Goal: Complete application form: Complete application form

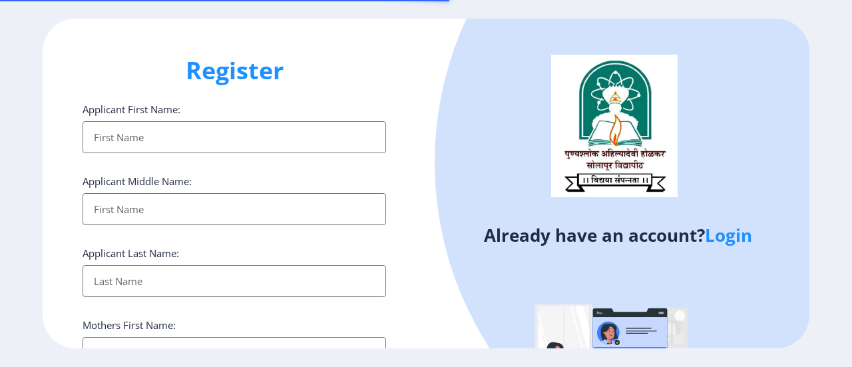
select select
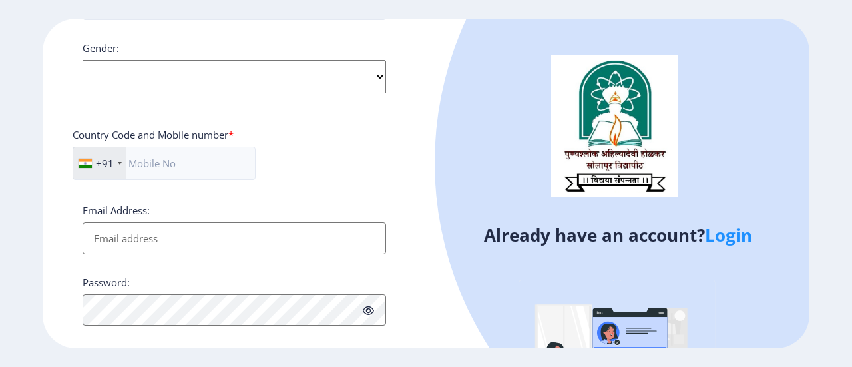
scroll to position [533, 0]
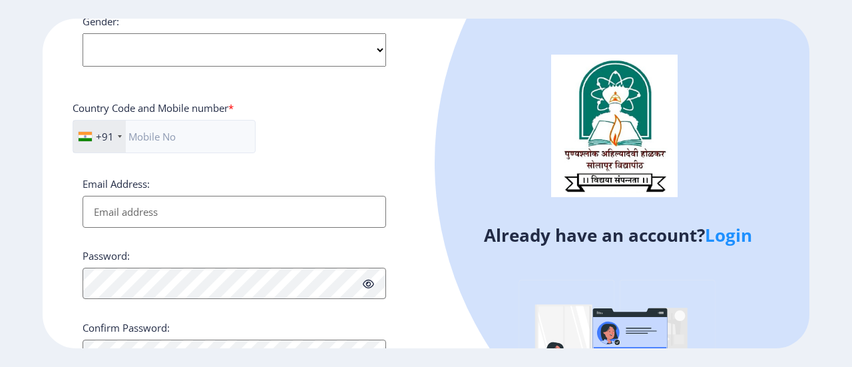
click at [720, 240] on link "Login" at bounding box center [728, 235] width 47 height 24
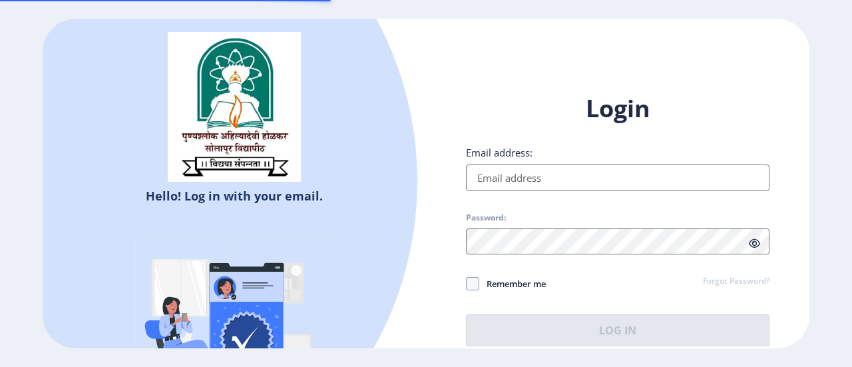
type input "[EMAIL_ADDRESS][DOMAIN_NAME]"
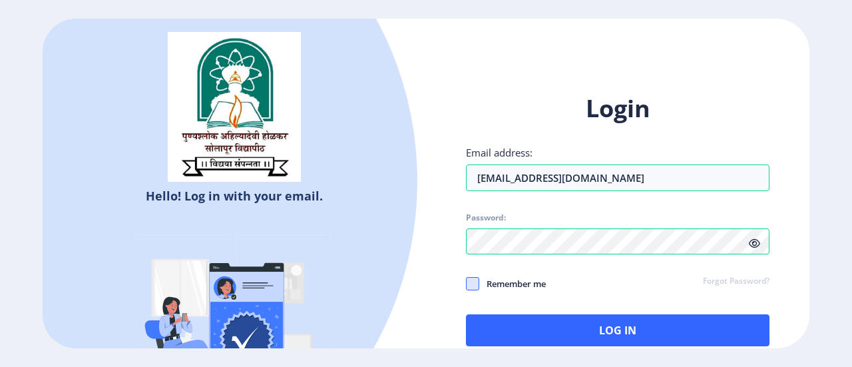
click at [471, 283] on span at bounding box center [472, 283] width 13 height 13
click at [467, 284] on input "Remember me" at bounding box center [466, 284] width 1 height 1
checkbox input "true"
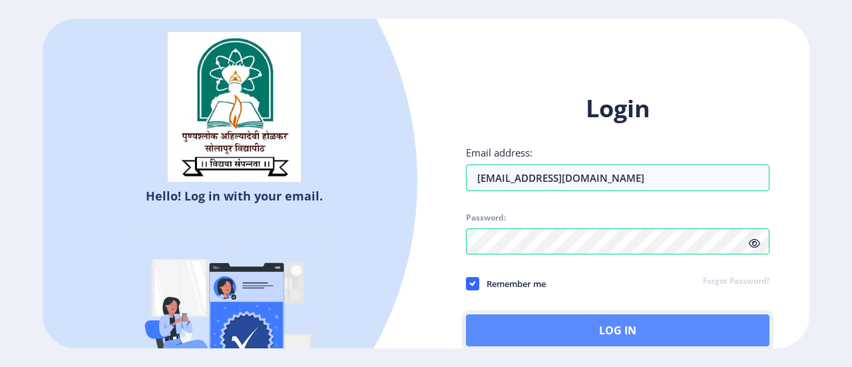
click at [604, 328] on button "Log In" at bounding box center [618, 330] width 304 height 32
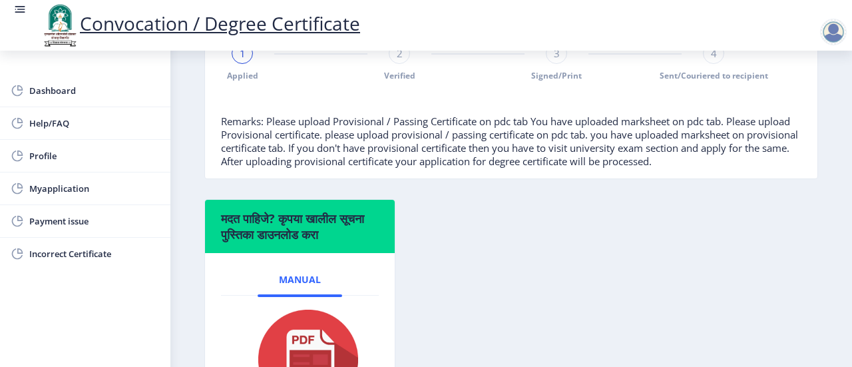
scroll to position [272, 0]
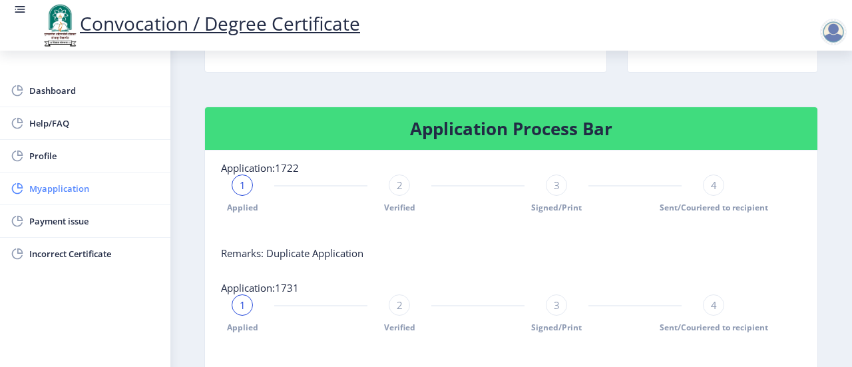
click at [80, 188] on span "Myapplication" at bounding box center [94, 188] width 131 height 16
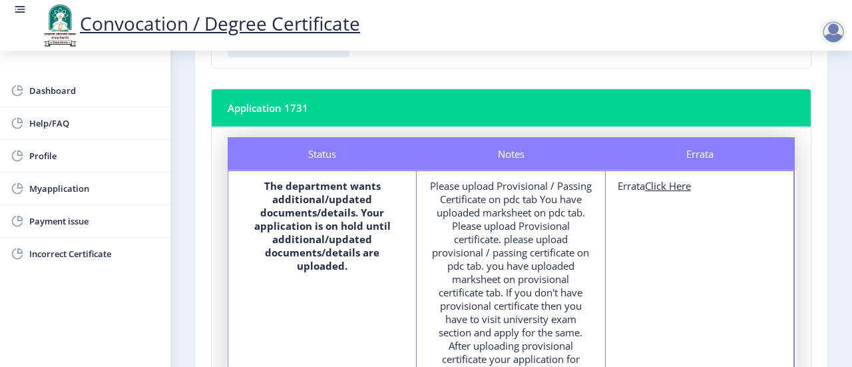
scroll to position [333, 0]
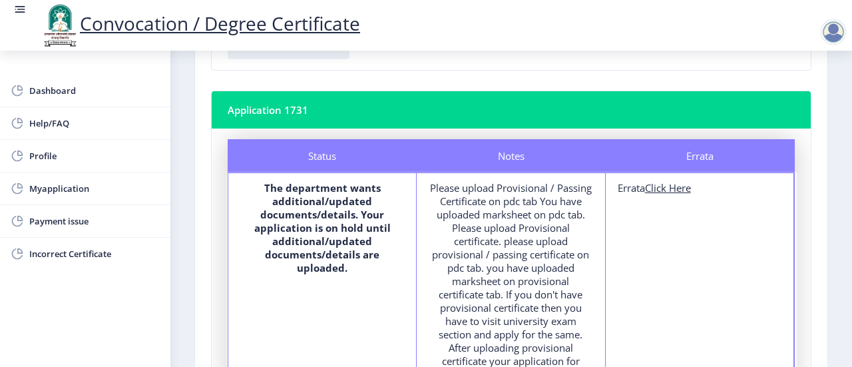
click at [665, 190] on u "Click Here" at bounding box center [668, 187] width 46 height 13
select select
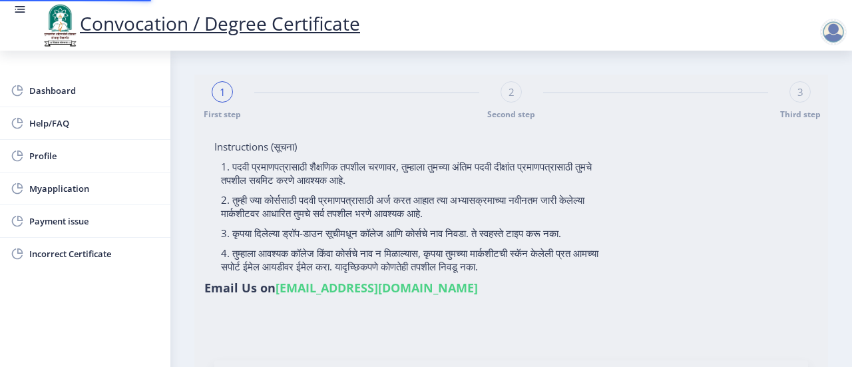
type input "[PERSON_NAME] [PERSON_NAME]"
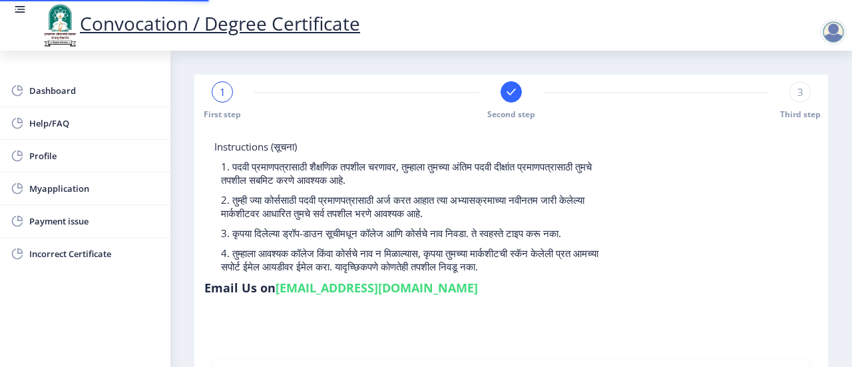
type input "2014032500266743"
select select "Regular"
select select "2016"
select select "March"
select select "Grade B+"
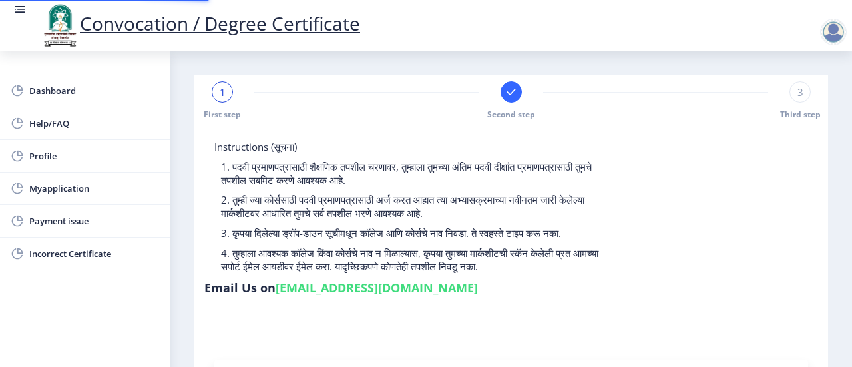
type input "604432"
type input "[PERSON_NAME]"
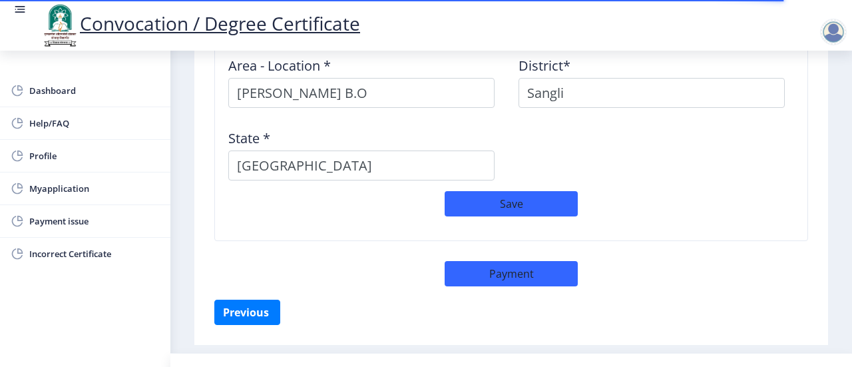
scroll to position [1220, 0]
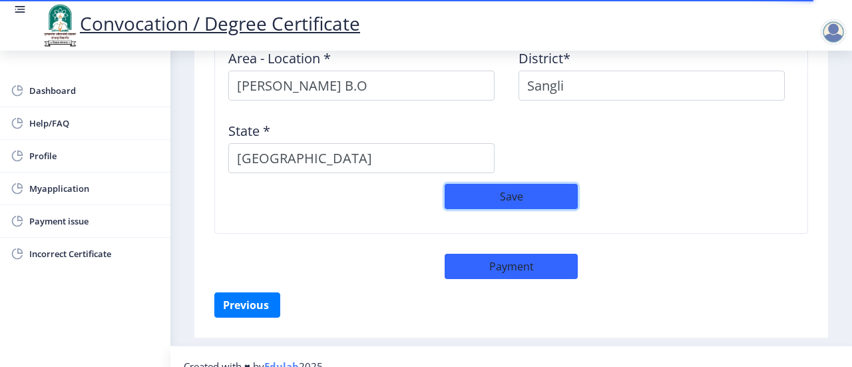
click at [498, 184] on button "Save" at bounding box center [511, 196] width 133 height 25
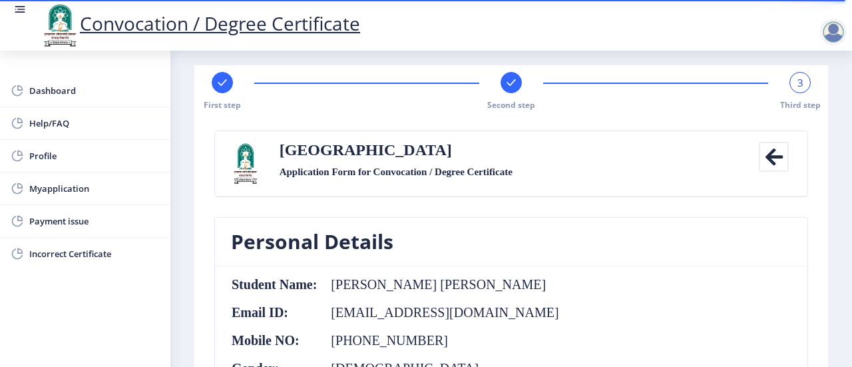
scroll to position [0, 0]
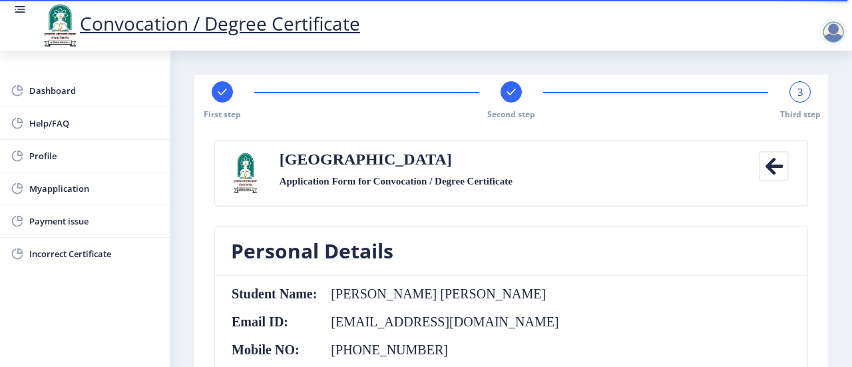
click at [800, 94] on div "3" at bounding box center [800, 91] width 21 height 21
click at [798, 94] on span "3" at bounding box center [801, 91] width 6 height 13
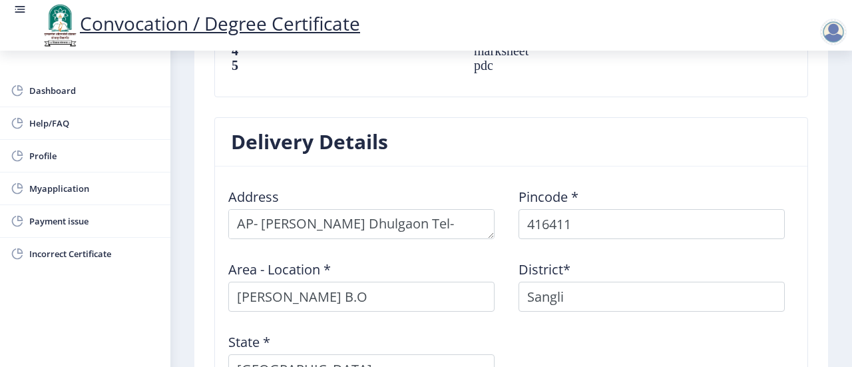
scroll to position [1065, 0]
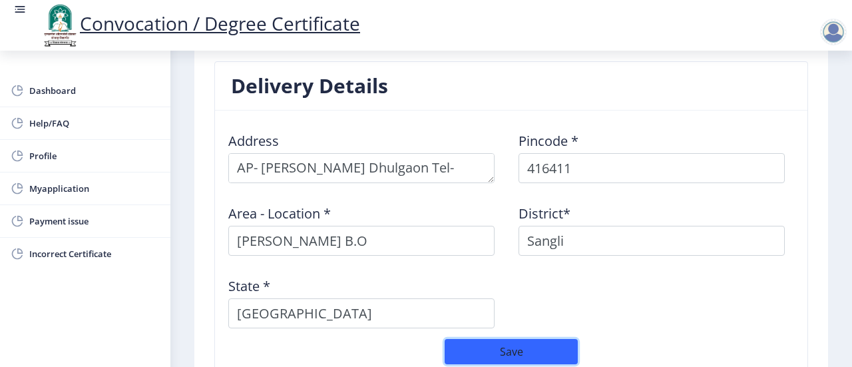
click at [511, 339] on button "Save" at bounding box center [511, 351] width 133 height 25
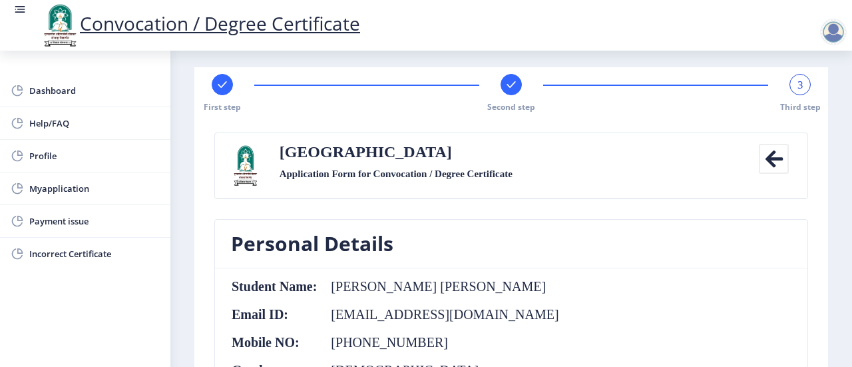
scroll to position [0, 0]
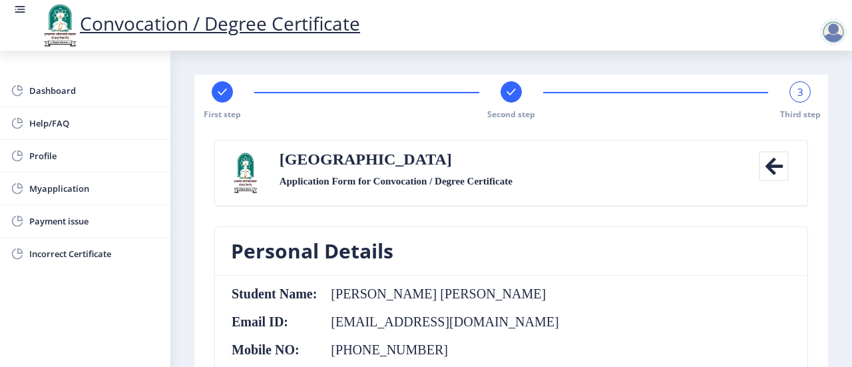
click at [799, 99] on div "3" at bounding box center [800, 91] width 21 height 21
click at [798, 97] on span "3" at bounding box center [801, 91] width 6 height 13
click at [520, 90] on div at bounding box center [511, 91] width 21 height 21
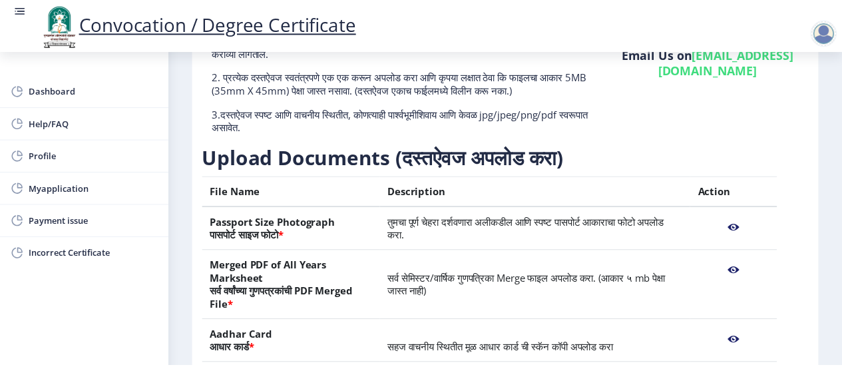
scroll to position [266, 0]
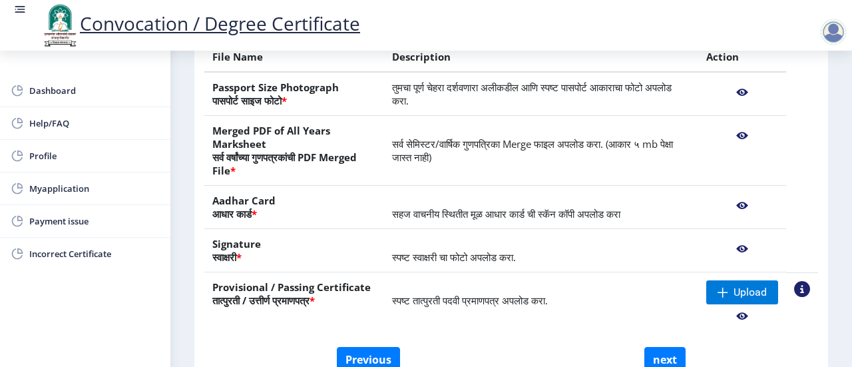
click at [743, 93] on nb-action at bounding box center [742, 93] width 72 height 24
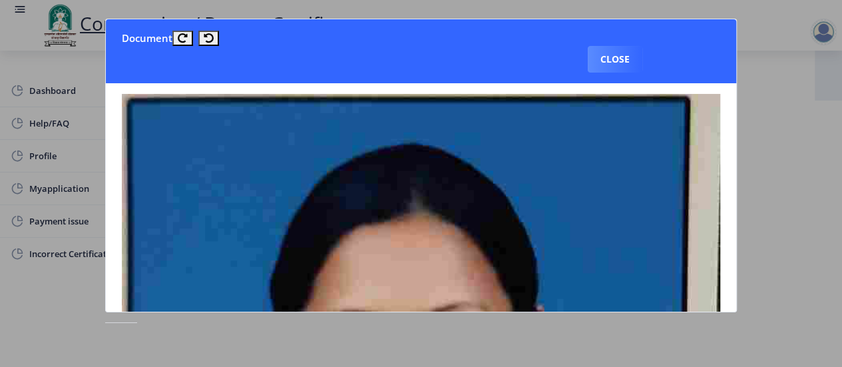
scroll to position [133, 0]
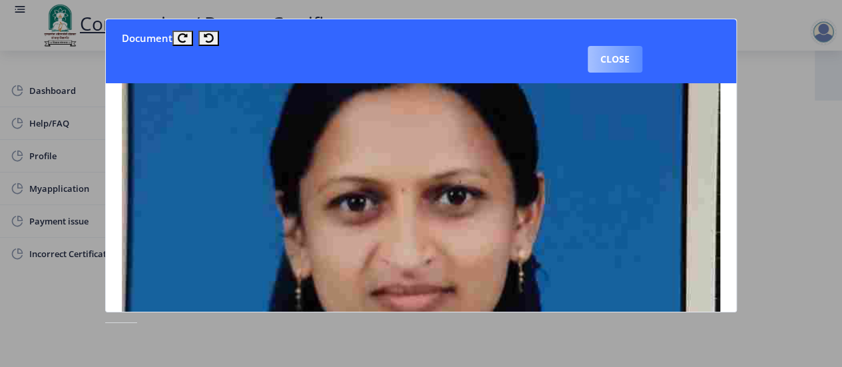
click at [599, 62] on button "Close" at bounding box center [615, 59] width 55 height 27
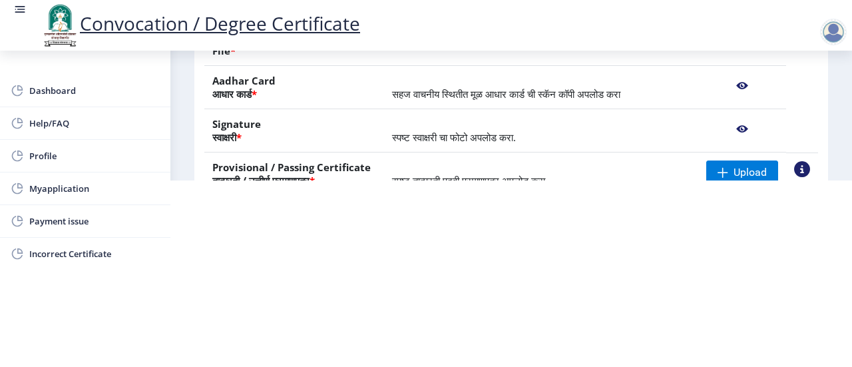
scroll to position [266, 0]
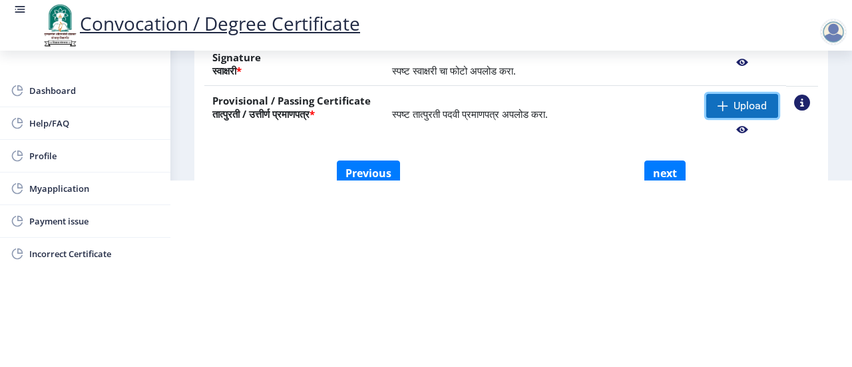
click at [718, 101] on span at bounding box center [723, 106] width 11 height 11
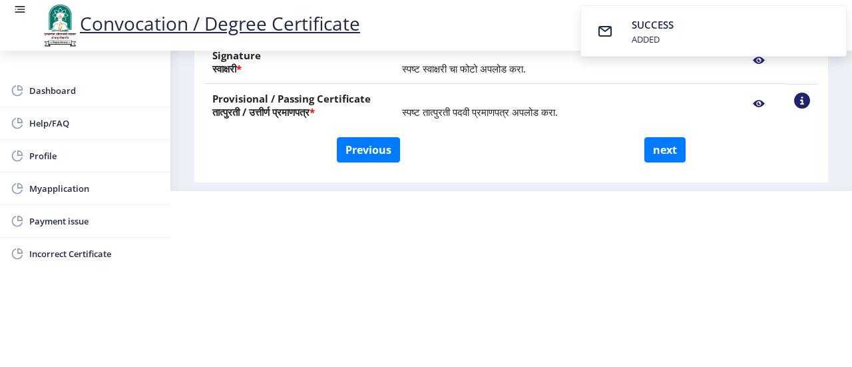
click at [796, 102] on nb-action at bounding box center [802, 101] width 16 height 16
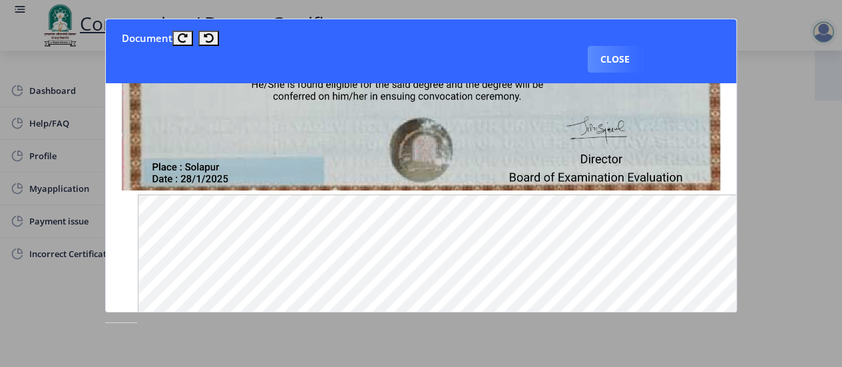
scroll to position [333, 0]
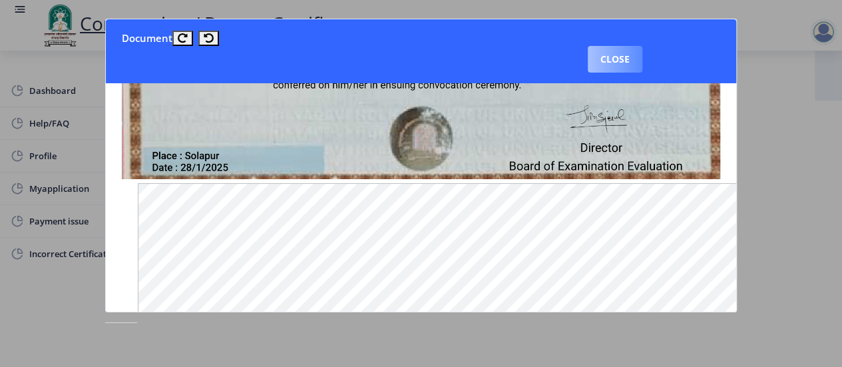
click at [621, 59] on button "Close" at bounding box center [615, 59] width 55 height 27
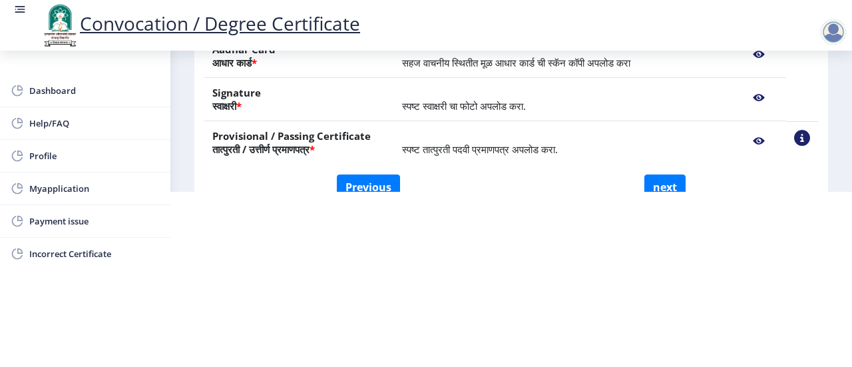
scroll to position [200, 0]
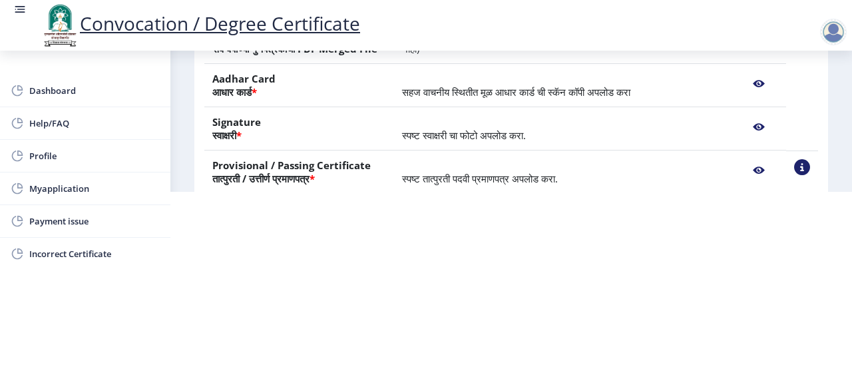
click at [798, 165] on nb-action at bounding box center [802, 167] width 16 height 16
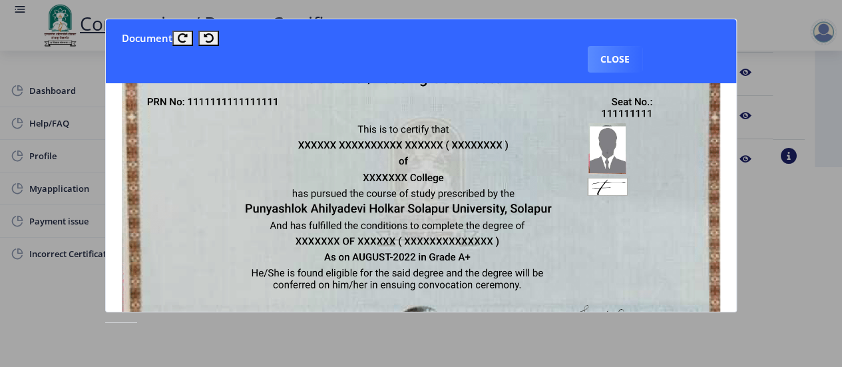
scroll to position [0, 0]
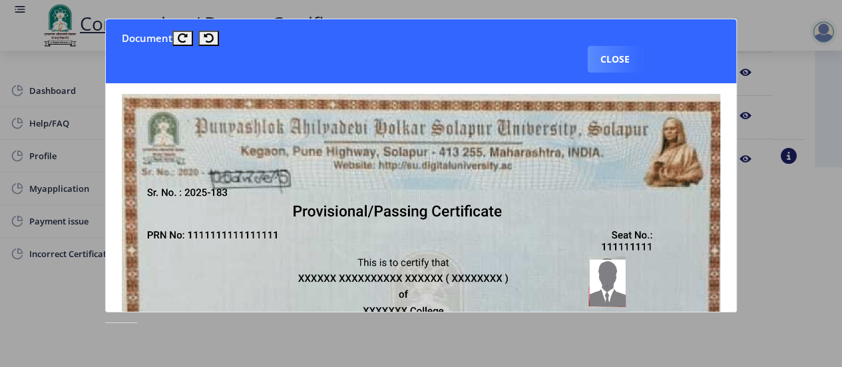
drag, startPoint x: 784, startPoint y: 62, endPoint x: 773, endPoint y: 64, distance: 11.5
click at [783, 61] on div at bounding box center [421, 183] width 842 height 367
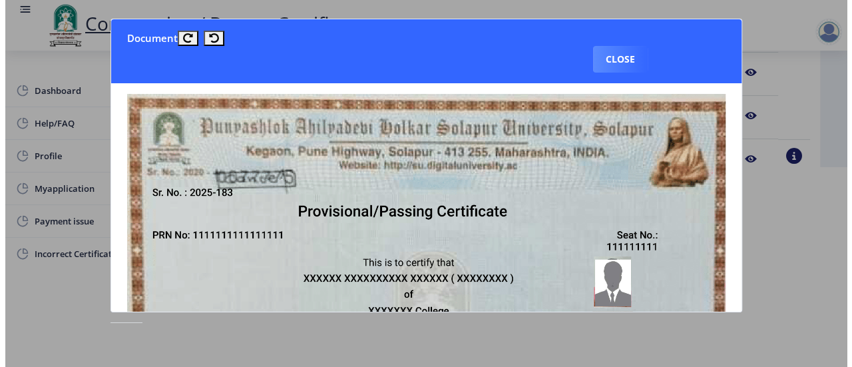
scroll to position [186, 0]
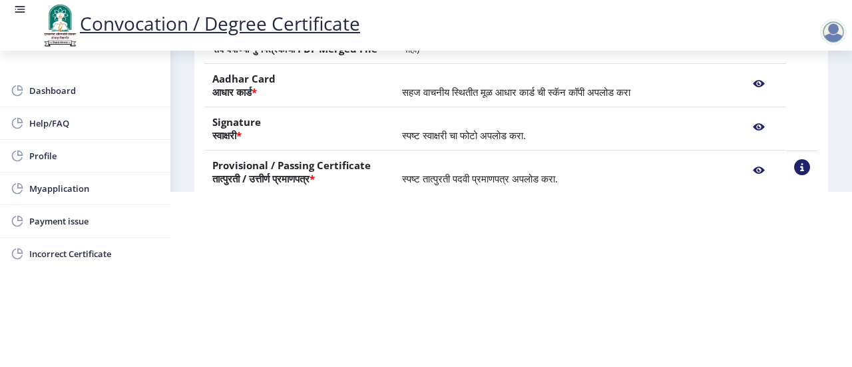
click at [752, 172] on nb-action at bounding box center [759, 170] width 39 height 24
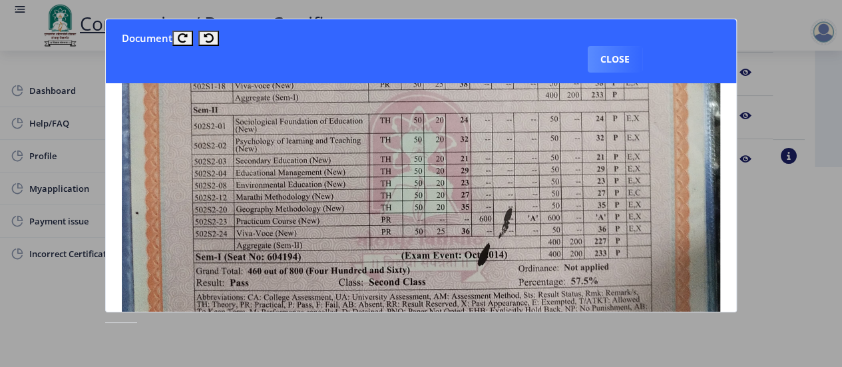
scroll to position [466, 0]
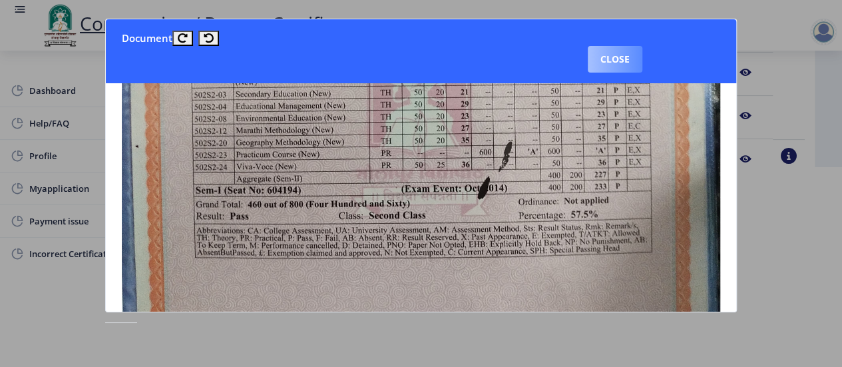
click at [608, 65] on button "Close" at bounding box center [615, 59] width 55 height 27
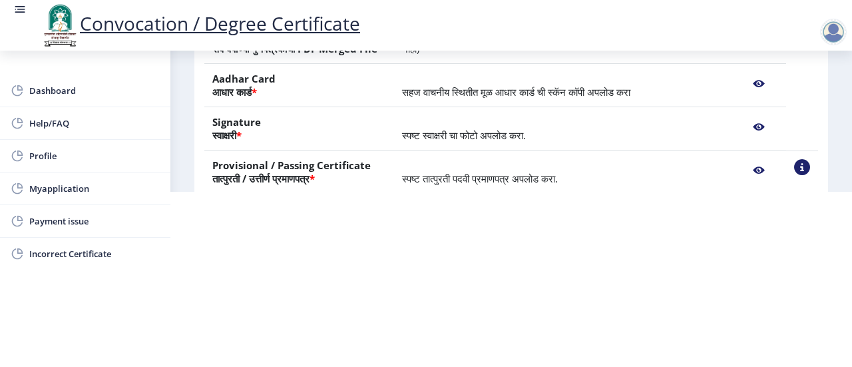
scroll to position [266, 0]
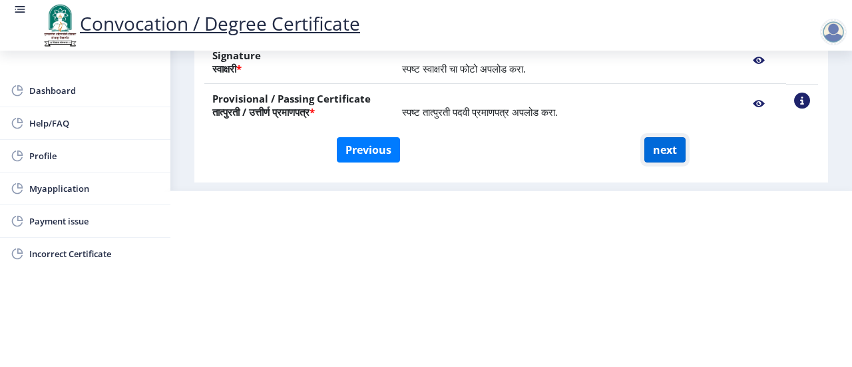
click at [665, 152] on button "next" at bounding box center [665, 149] width 41 height 25
select select
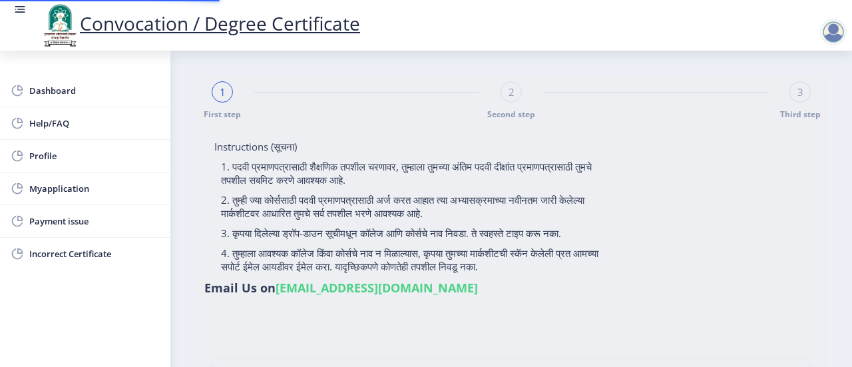
type input "[PERSON_NAME] [PERSON_NAME]"
type input "2014032500266743"
select select "Regular"
select select "2016"
select select "March"
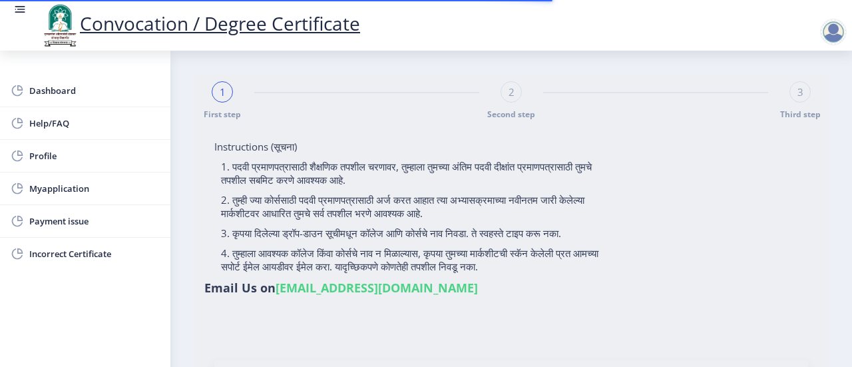
select select "SECOND CLASS"
type input "604432"
type input "[PERSON_NAME]"
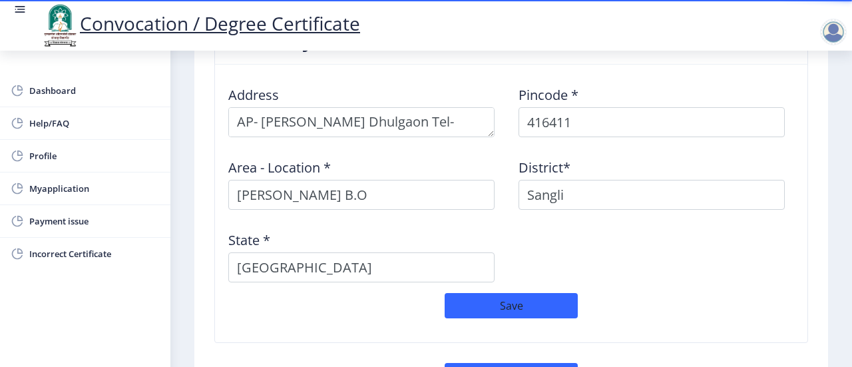
scroll to position [1132, 0]
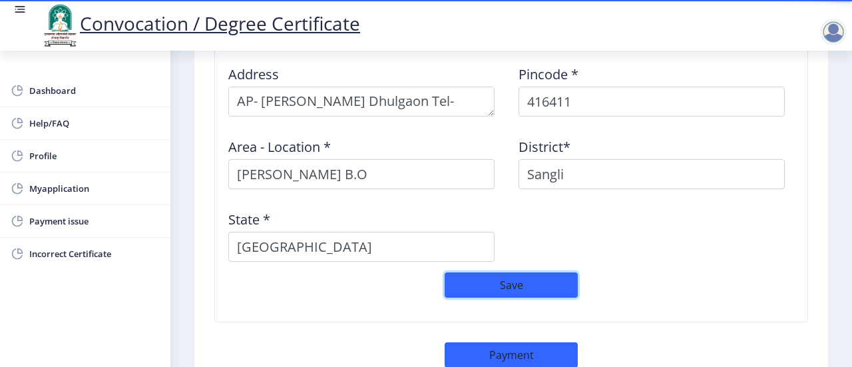
click at [518, 272] on button "Save" at bounding box center [511, 284] width 133 height 25
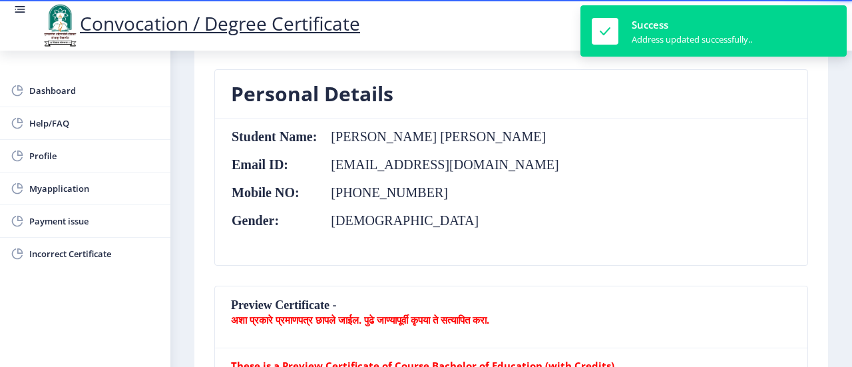
scroll to position [0, 0]
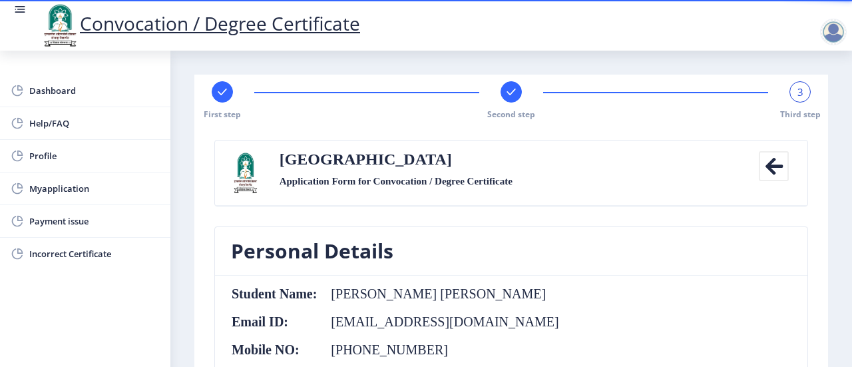
click at [798, 95] on span "3" at bounding box center [801, 91] width 6 height 13
click at [507, 102] on div "Second step" at bounding box center [511, 100] width 21 height 39
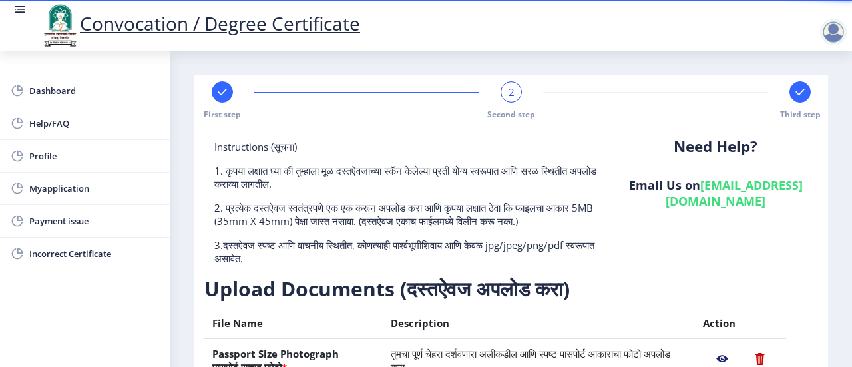
scroll to position [317, 0]
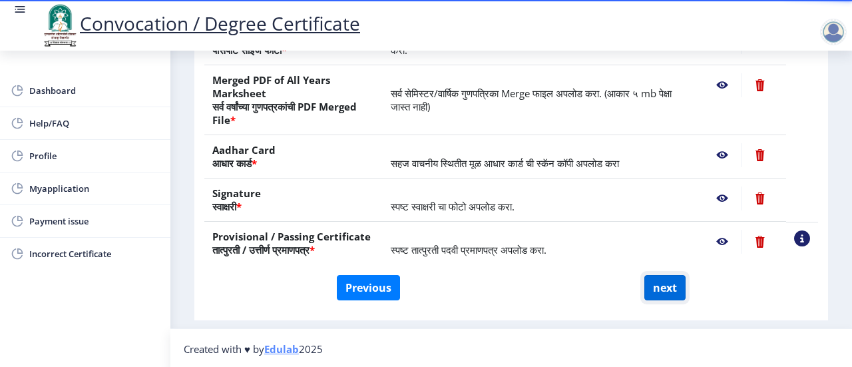
click at [672, 292] on button "next" at bounding box center [665, 287] width 41 height 25
select select
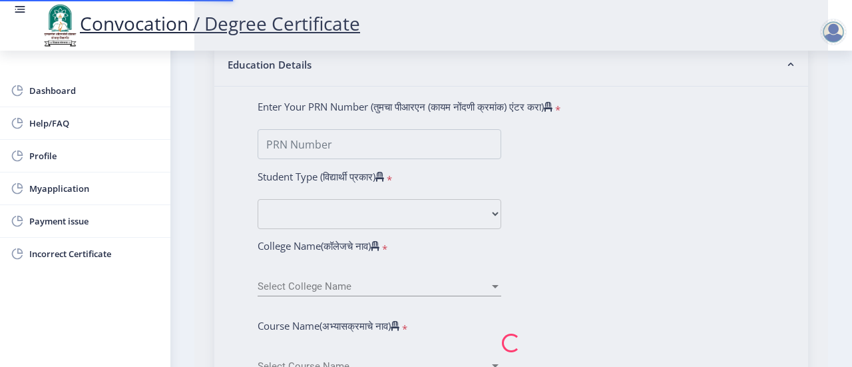
scroll to position [0, 0]
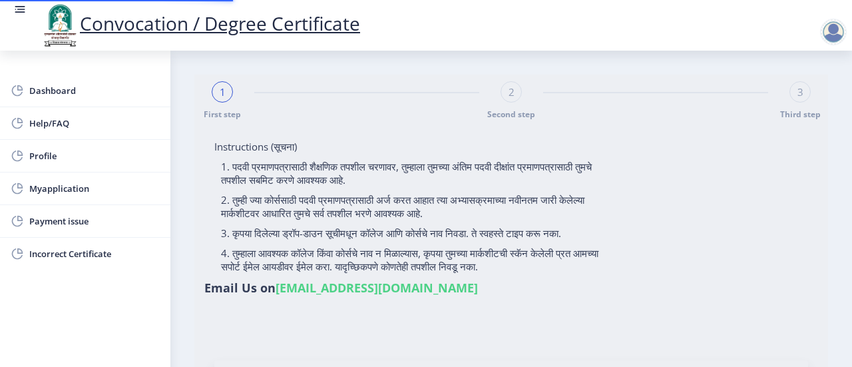
select select
type input "2014032500266743"
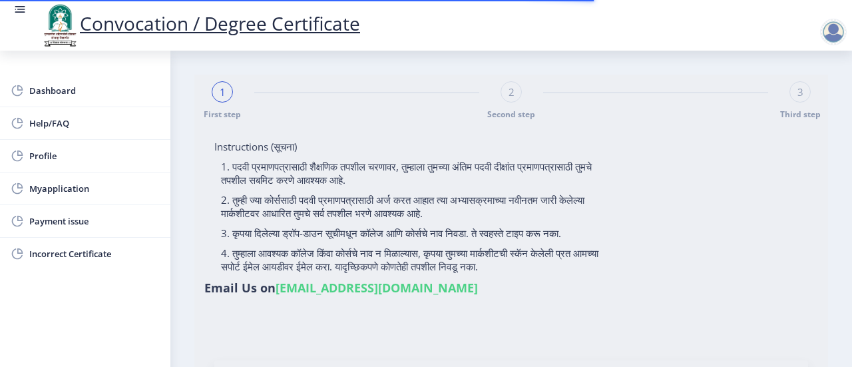
select select "Regular"
select select "2016"
select select "March"
select select "SECOND CLASS"
type input "604432"
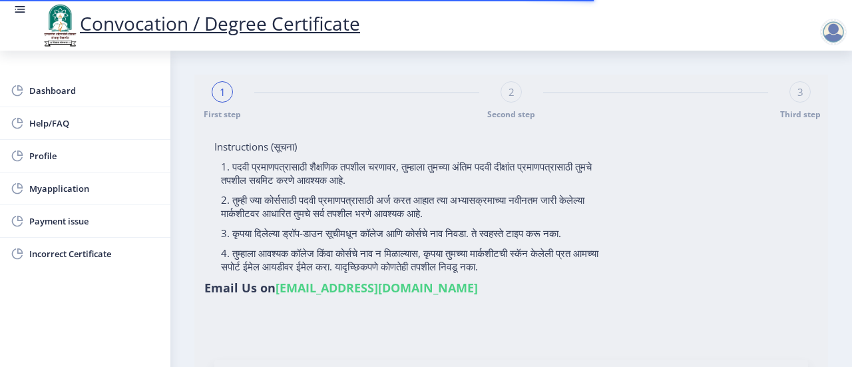
type input "[PERSON_NAME]"
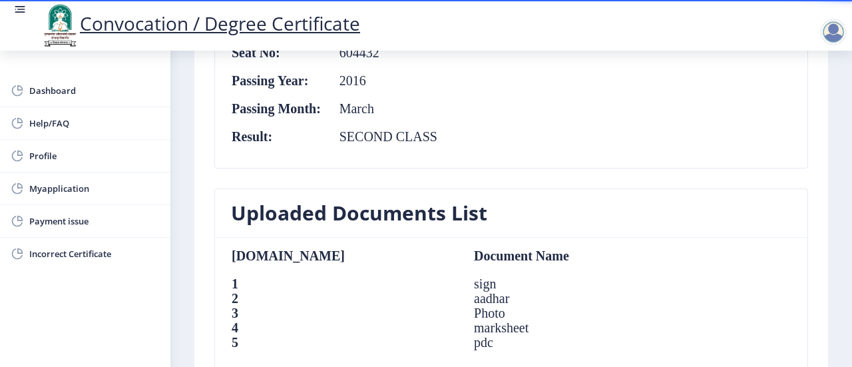
scroll to position [1065, 0]
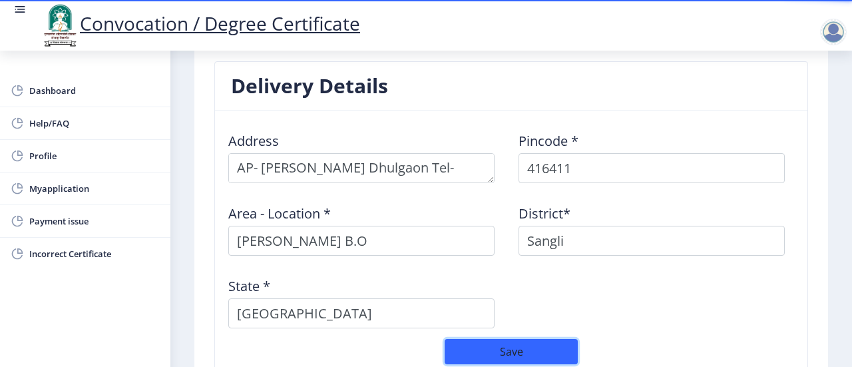
click at [511, 343] on button "Save" at bounding box center [511, 351] width 133 height 25
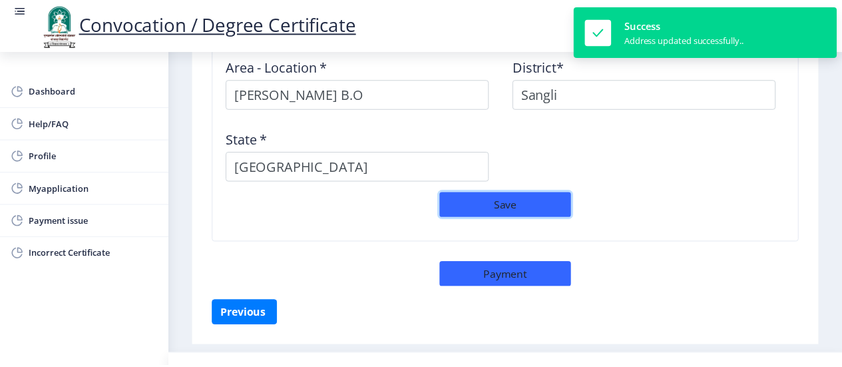
scroll to position [1220, 0]
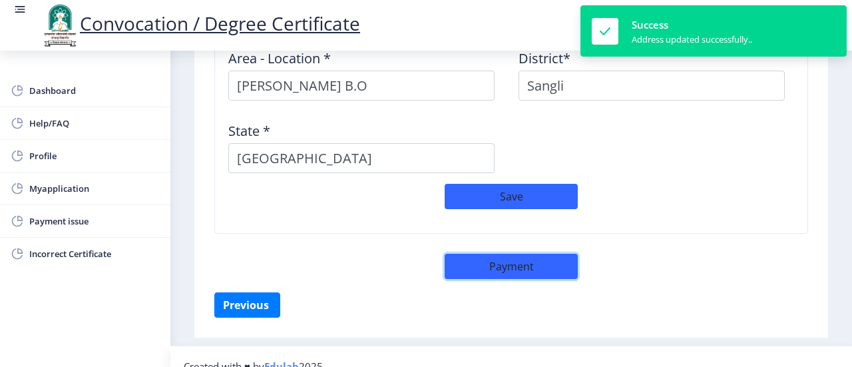
click at [526, 254] on button "Payment" at bounding box center [511, 266] width 133 height 25
select select "sealed"
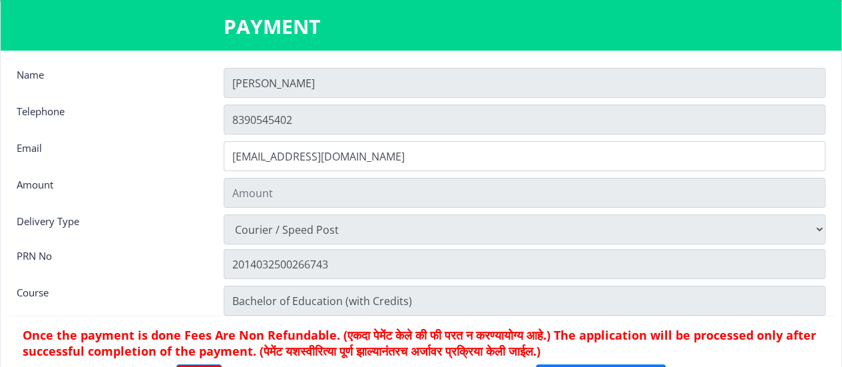
type input "2885"
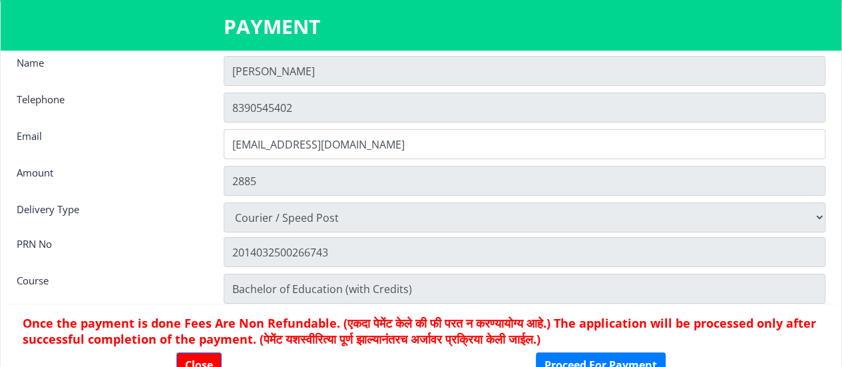
scroll to position [17, 0]
